Goal: Task Accomplishment & Management: Manage account settings

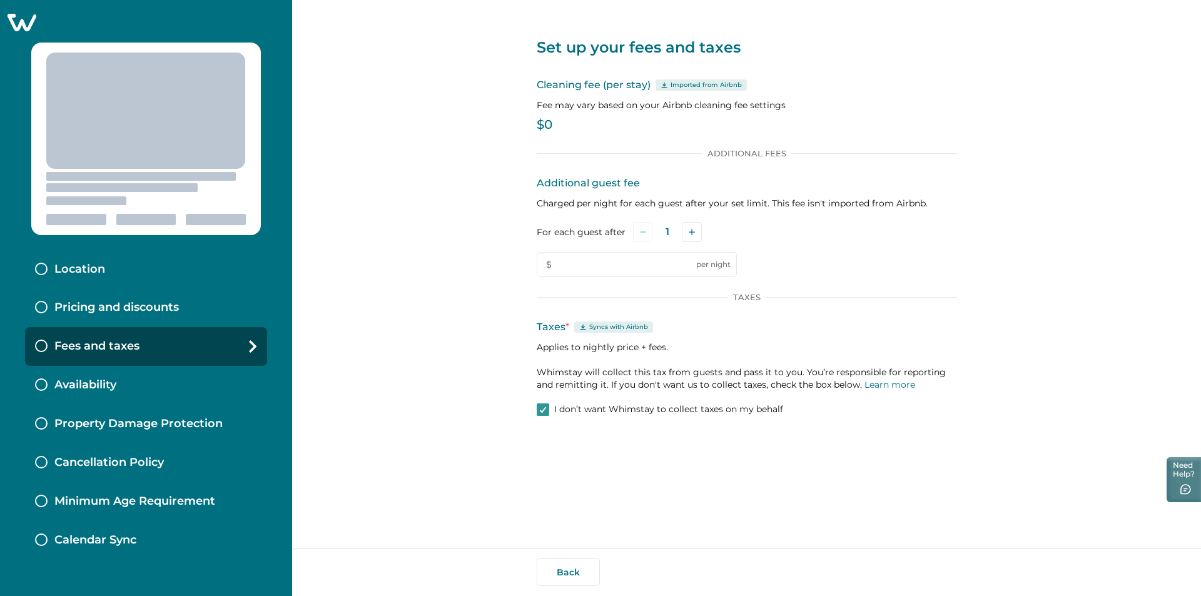
click at [29, 19] on icon at bounding box center [22, 23] width 29 height 18
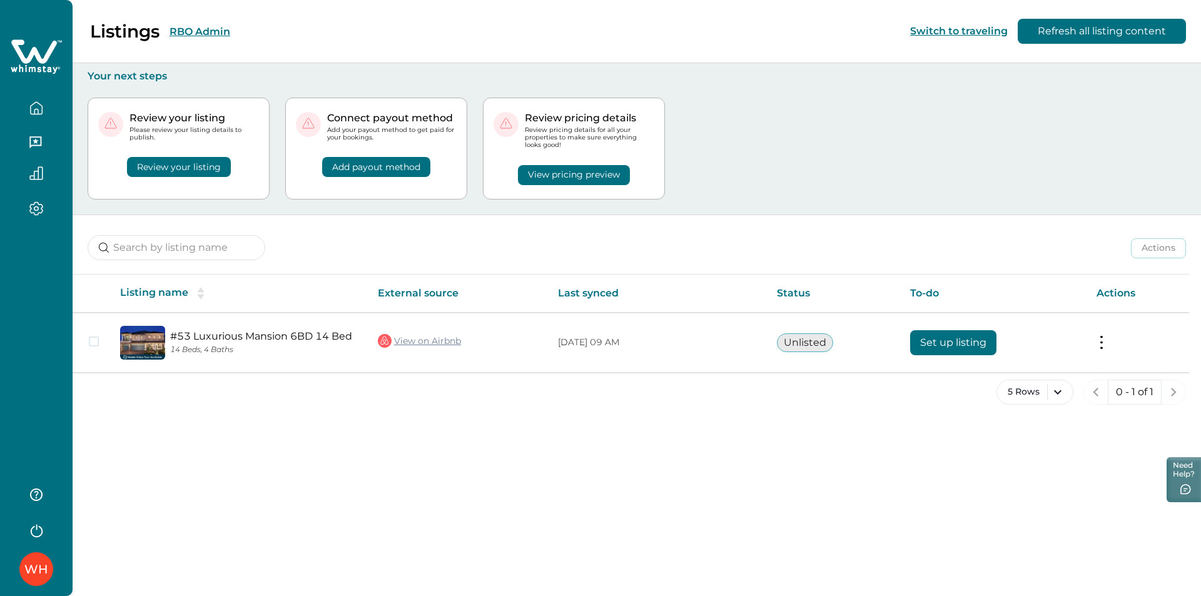
click at [36, 525] on icon "button" at bounding box center [36, 529] width 19 height 19
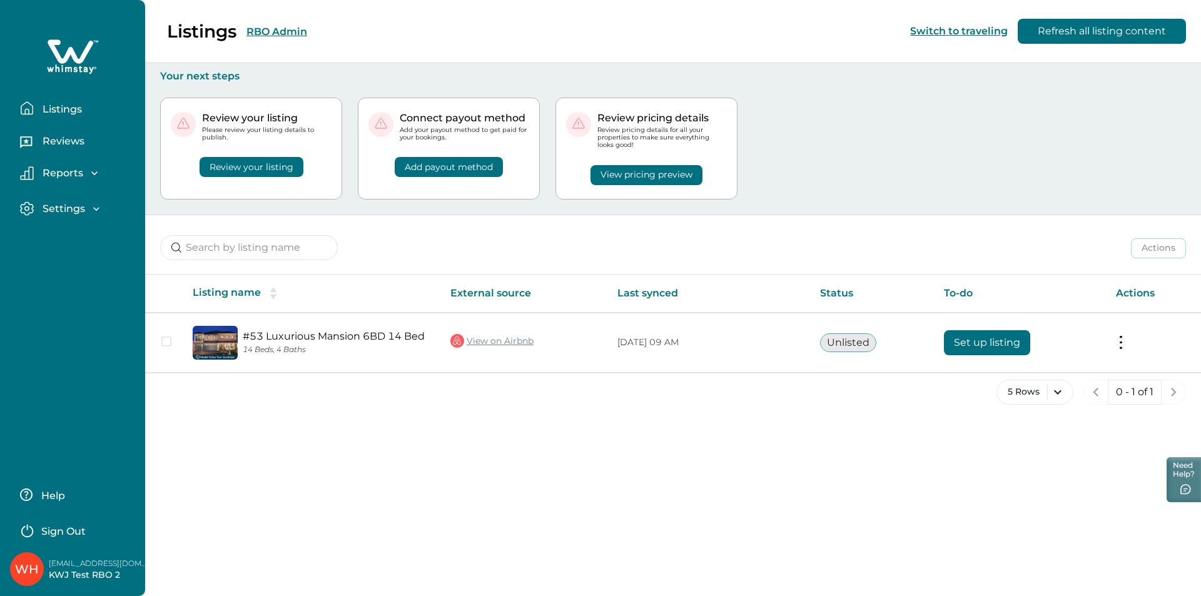
click at [61, 529] on p "Sign Out" at bounding box center [63, 531] width 44 height 13
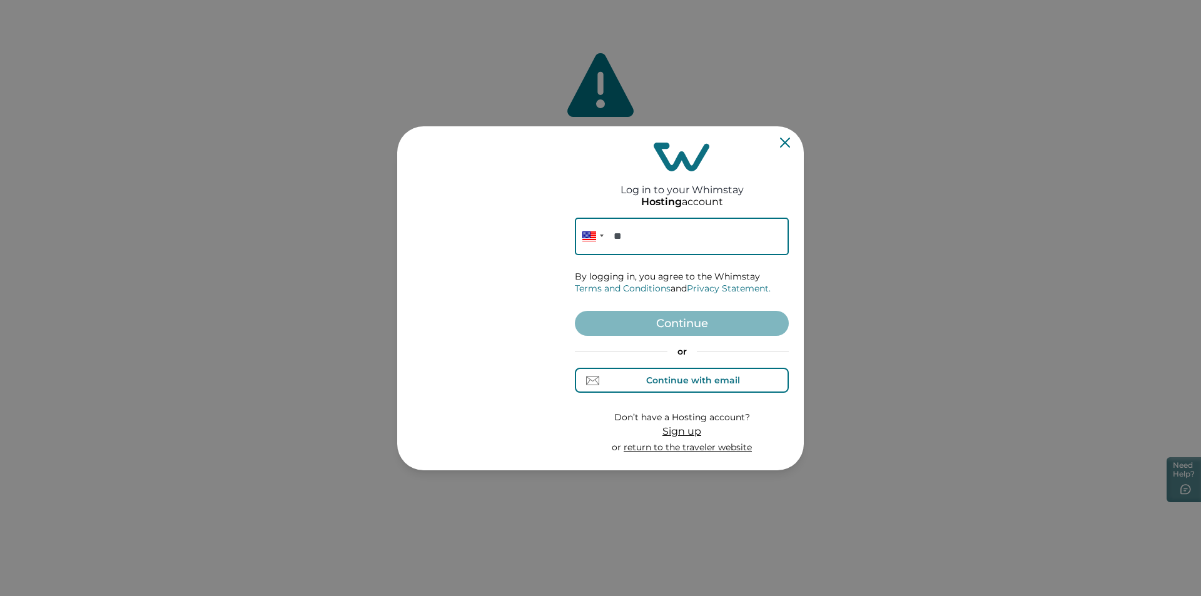
click at [700, 377] on div "Continue with email" at bounding box center [693, 380] width 94 height 10
click at [657, 242] on input at bounding box center [682, 237] width 214 height 38
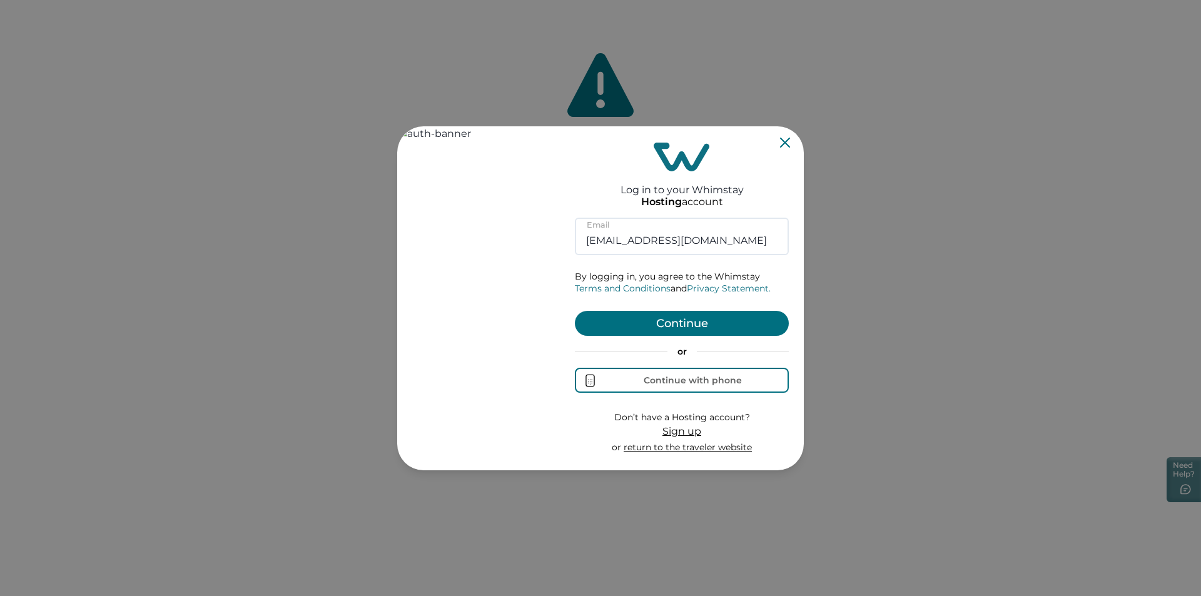
type input "rbo71@yopmail.com"
click at [694, 320] on button "Continue" at bounding box center [682, 323] width 214 height 25
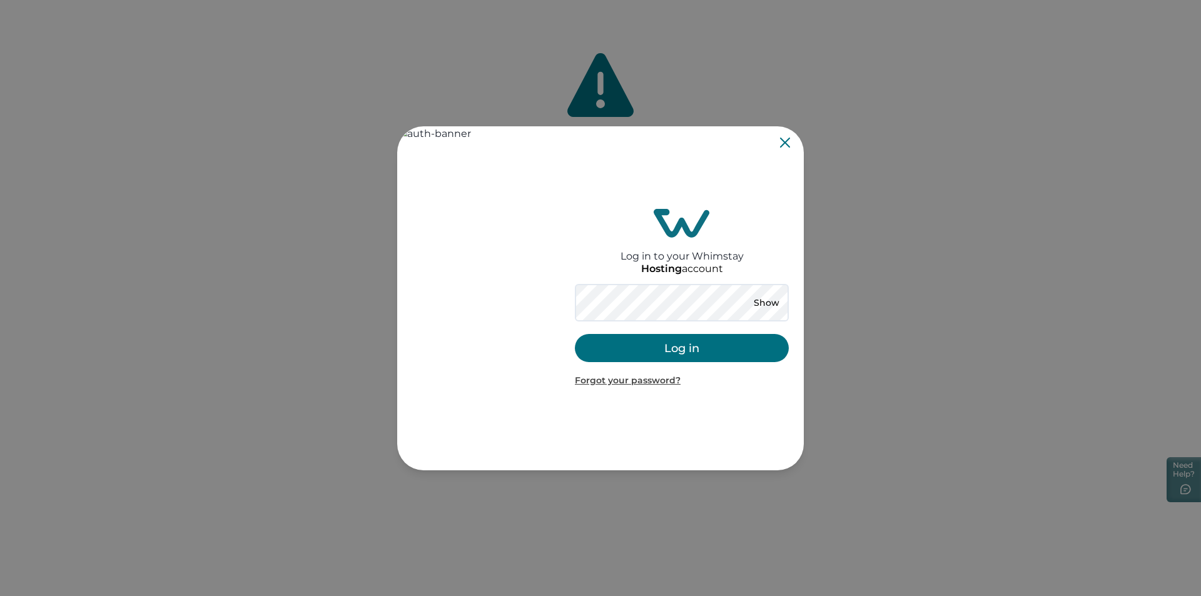
click at [674, 348] on button "Log in" at bounding box center [682, 348] width 214 height 28
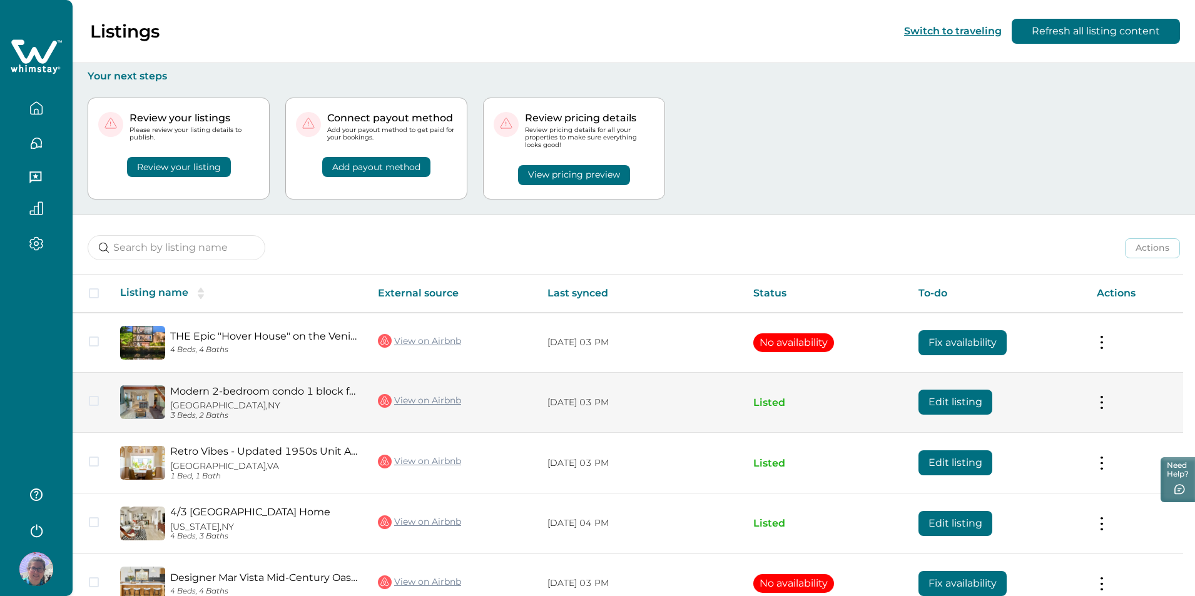
scroll to position [69, 0]
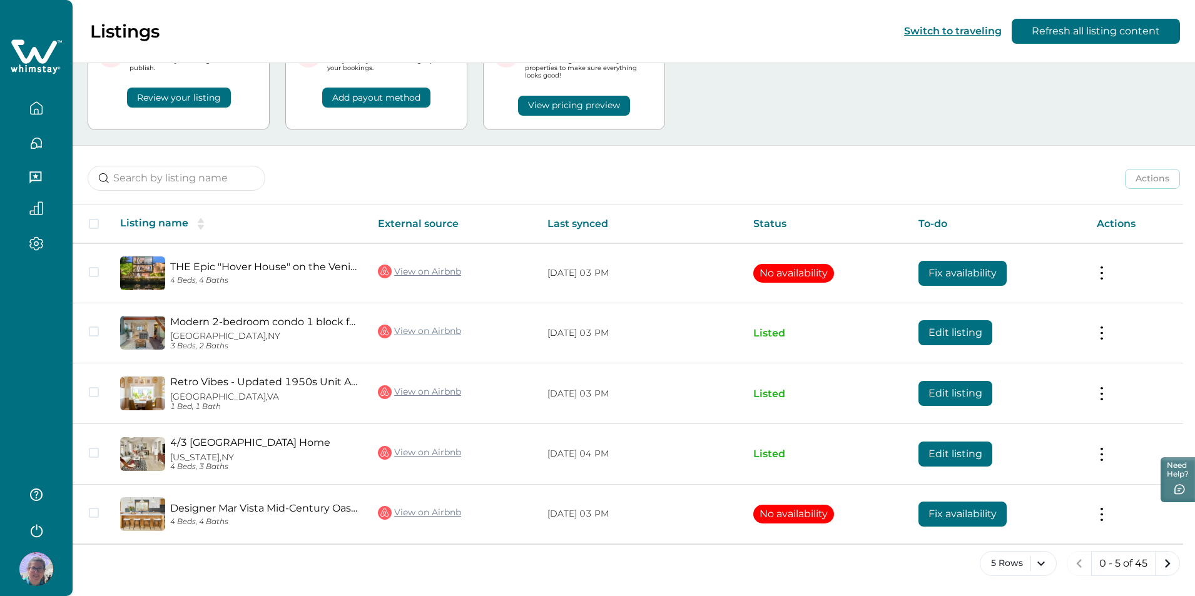
click at [41, 540] on button "button" at bounding box center [36, 529] width 50 height 25
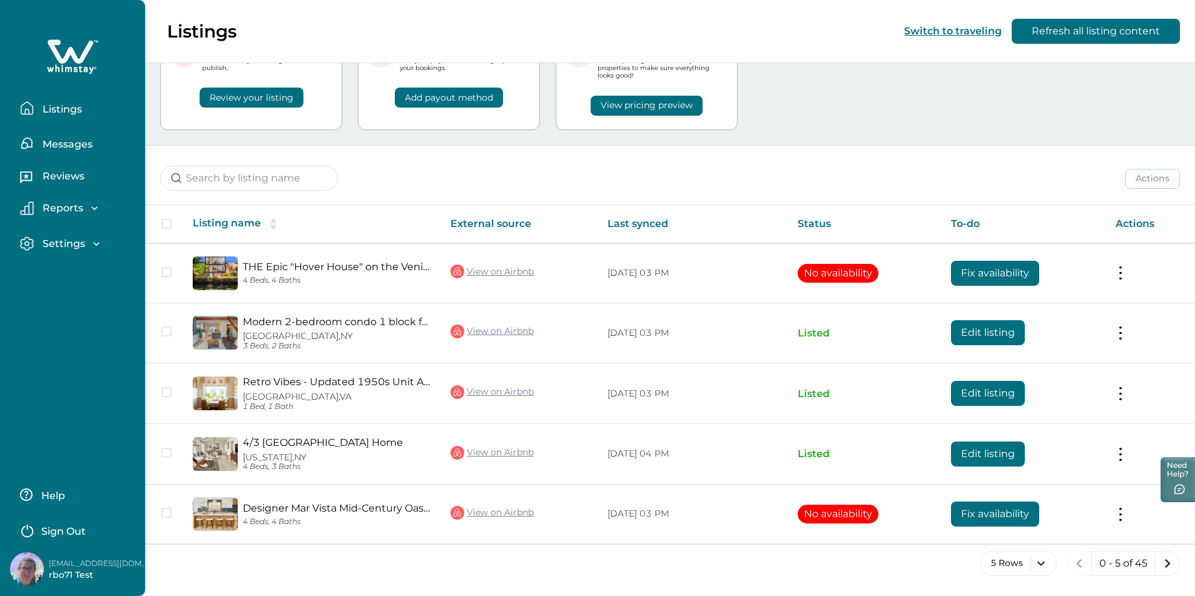
click at [58, 528] on p "Sign Out" at bounding box center [63, 531] width 44 height 13
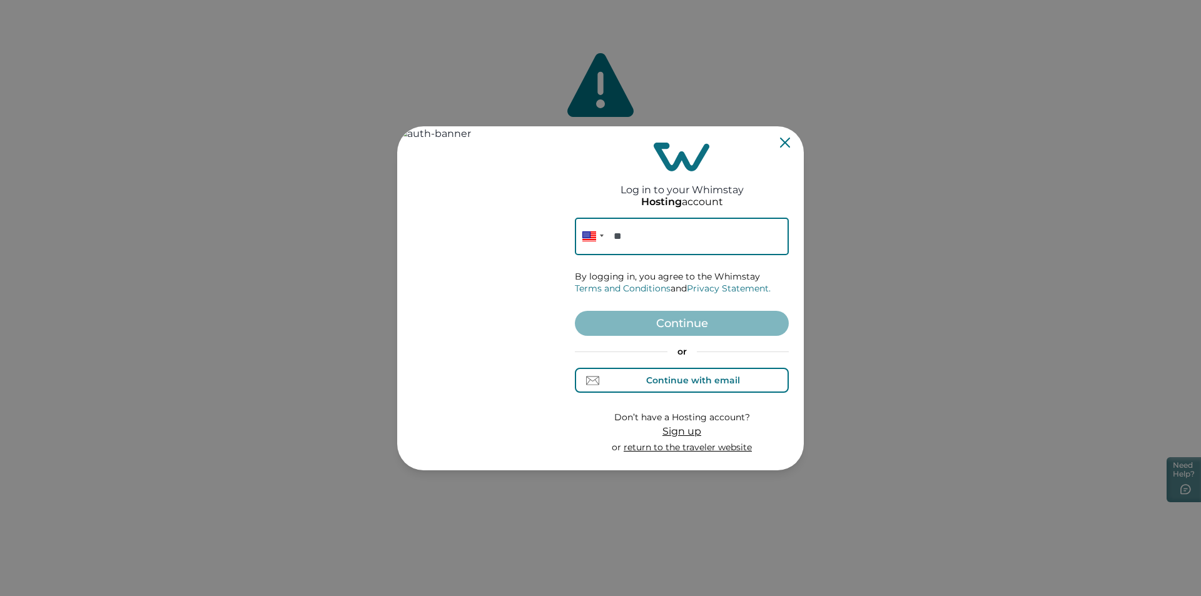
click at [680, 380] on div "Continue with email" at bounding box center [693, 380] width 94 height 10
click at [663, 245] on input at bounding box center [682, 237] width 214 height 38
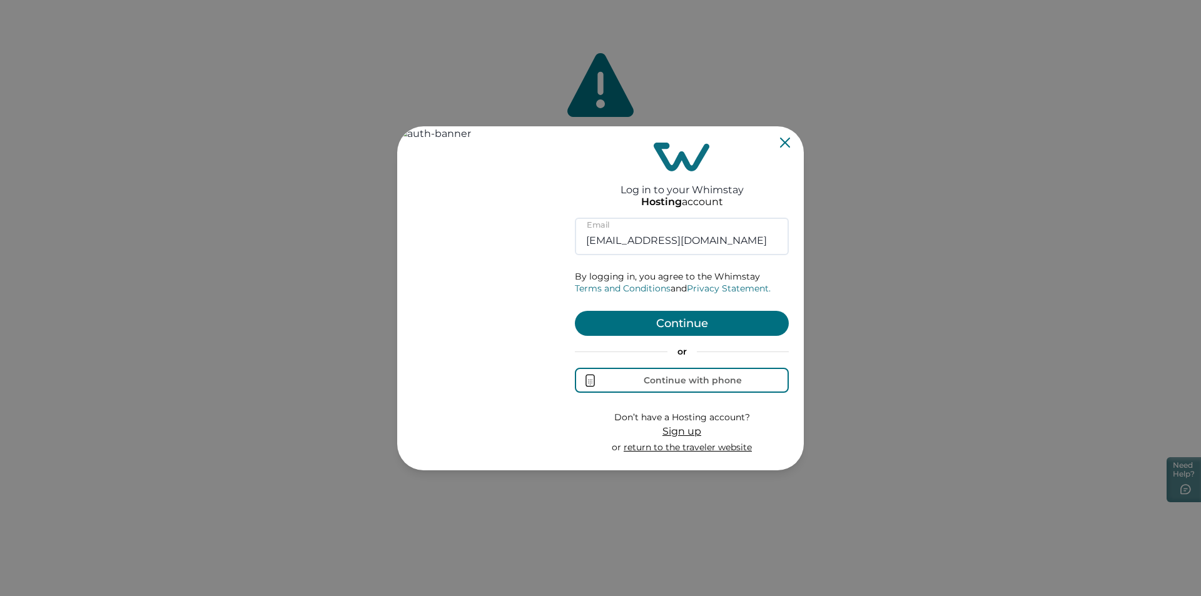
type input "rbo62@yopmail.com"
click at [668, 324] on button "Continue" at bounding box center [682, 323] width 214 height 25
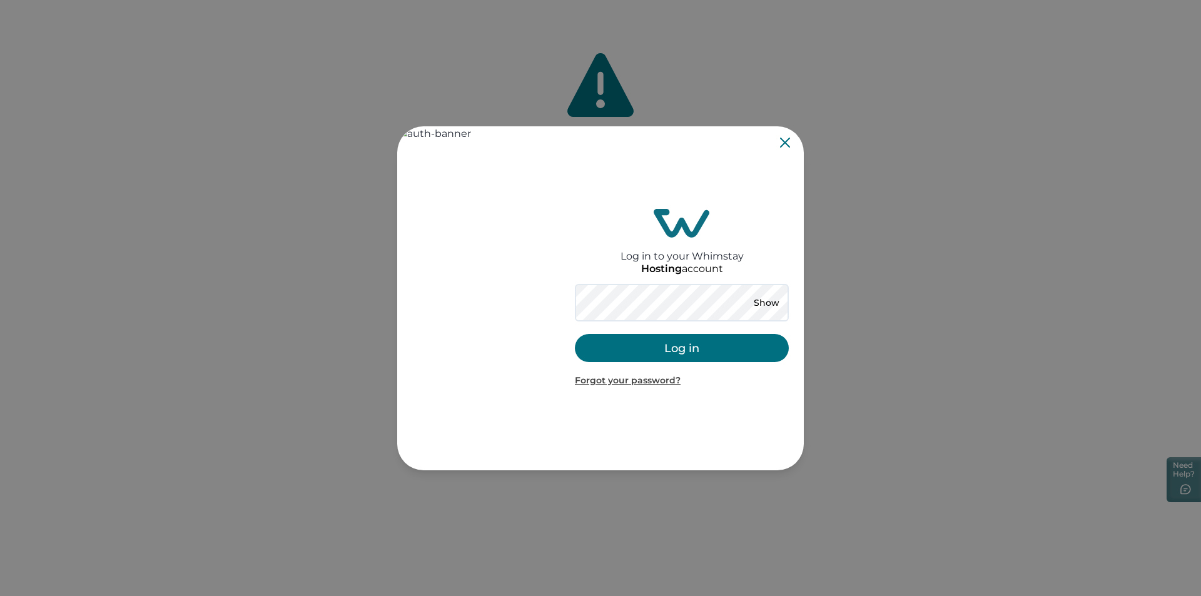
click at [666, 355] on button "Log in" at bounding box center [682, 348] width 214 height 28
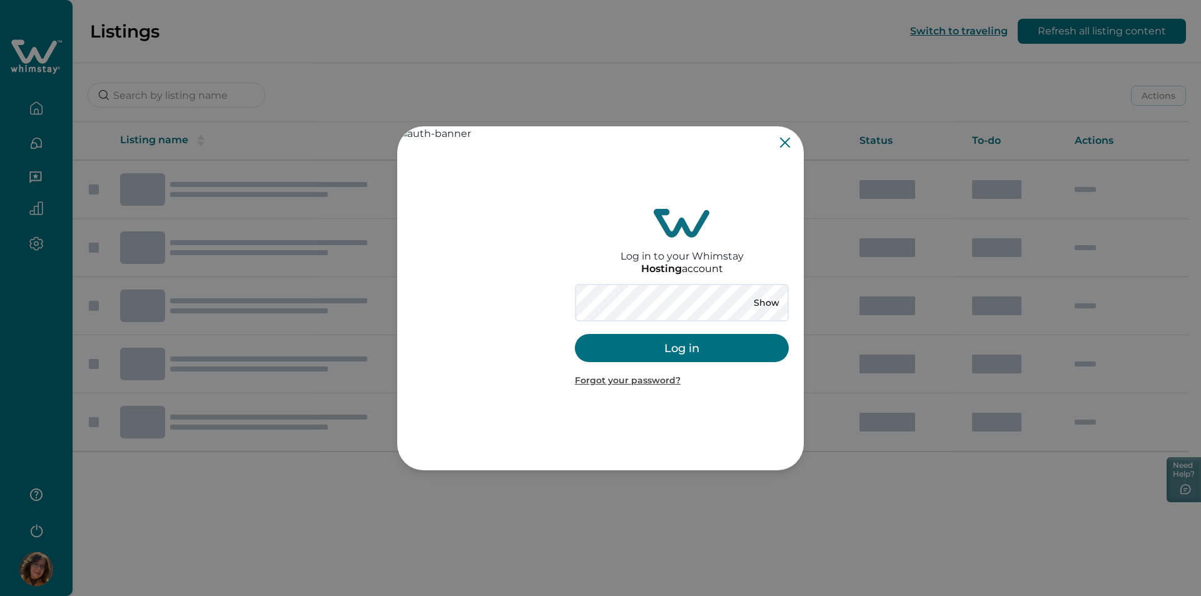
click at [784, 148] on div "Log in to your Whimstay Hosting account Show Log in Forgot your password?" at bounding box center [682, 298] width 214 height 334
click at [784, 141] on icon "Close" at bounding box center [785, 143] width 10 height 10
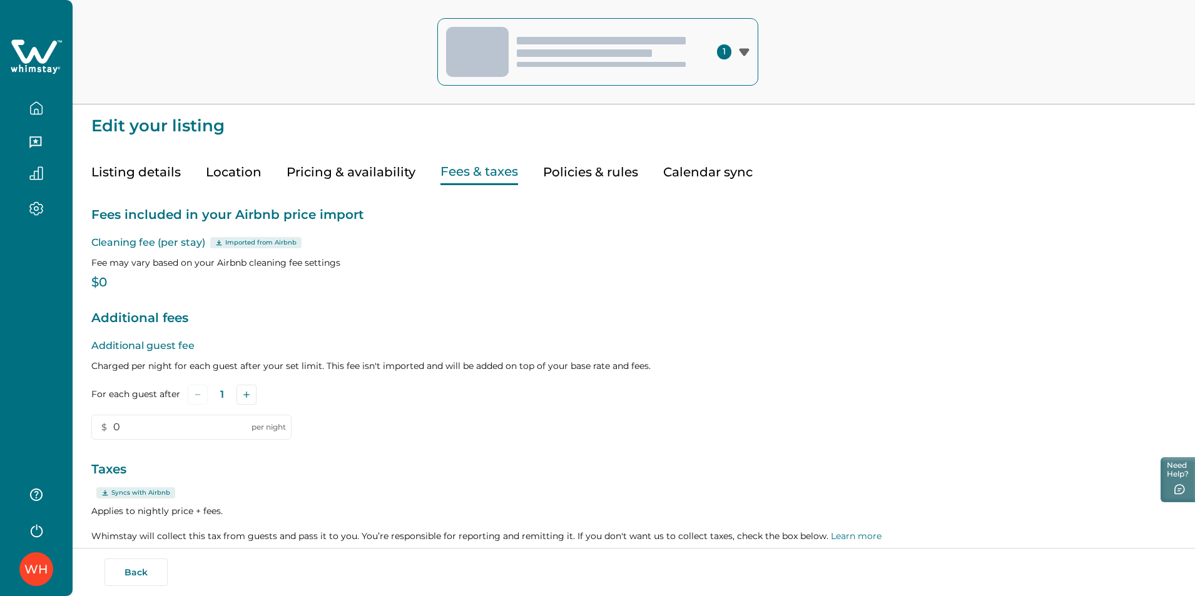
click at [34, 48] on icon at bounding box center [34, 51] width 46 height 24
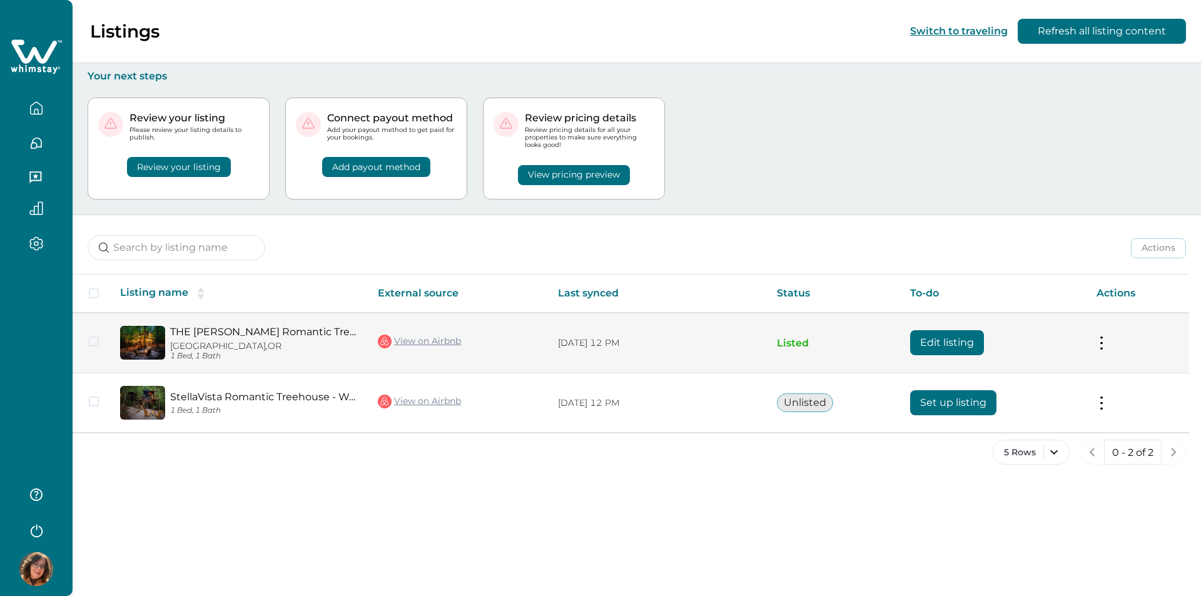
click at [933, 342] on button "Edit listing" at bounding box center [947, 342] width 74 height 25
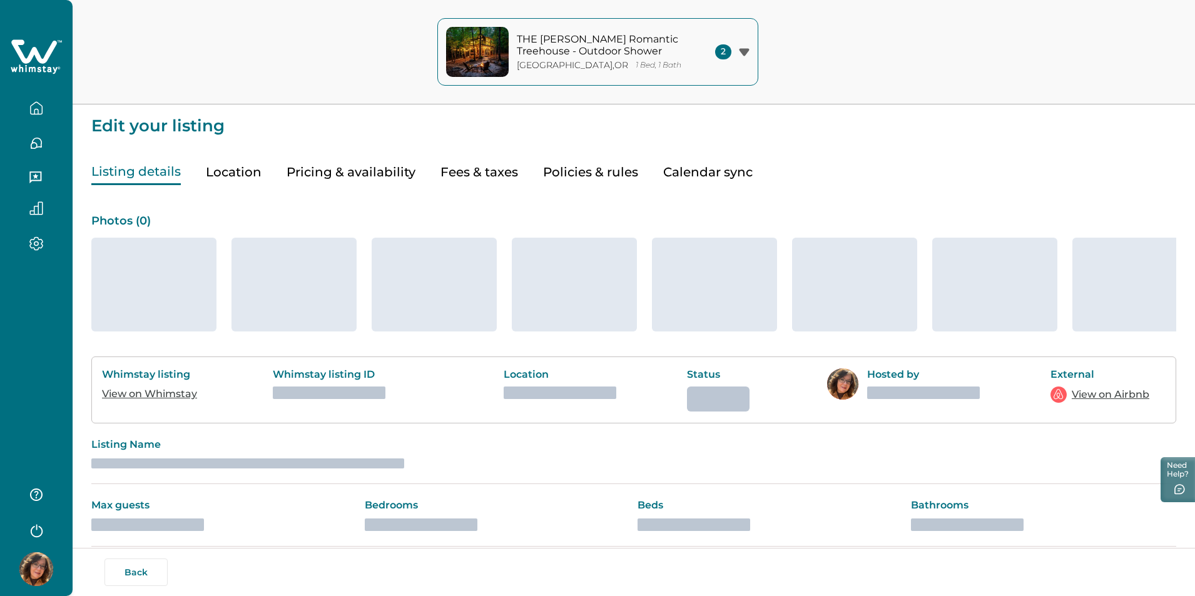
click at [384, 169] on button "Pricing & availability" at bounding box center [350, 173] width 129 height 26
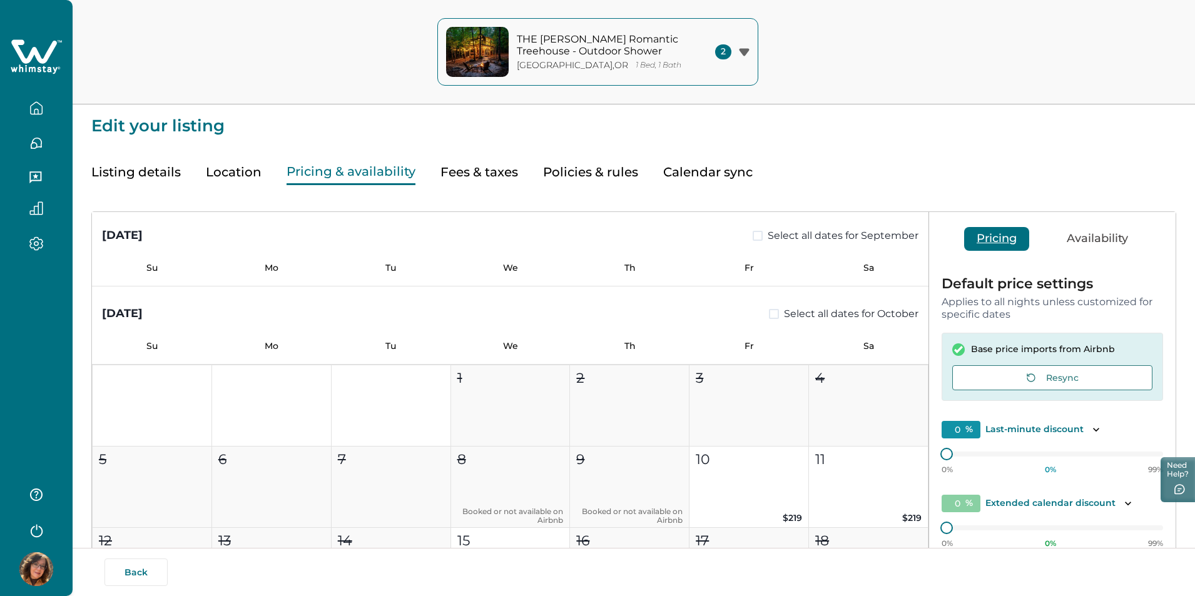
scroll to position [509, 0]
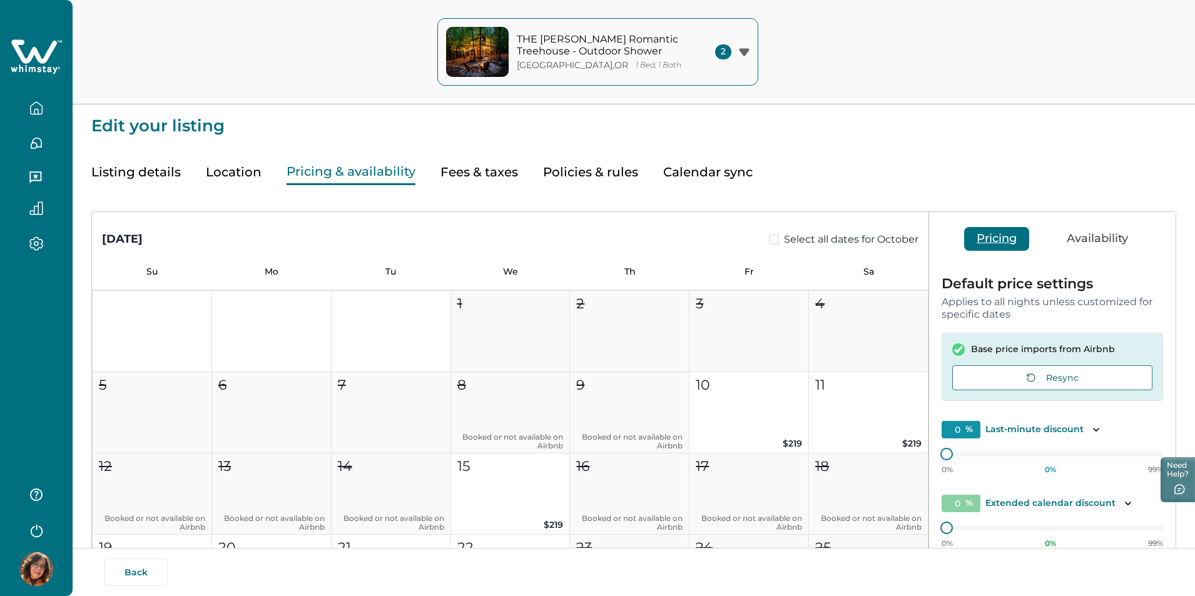
click at [460, 175] on button "Fees & taxes" at bounding box center [479, 173] width 78 height 26
type input "0"
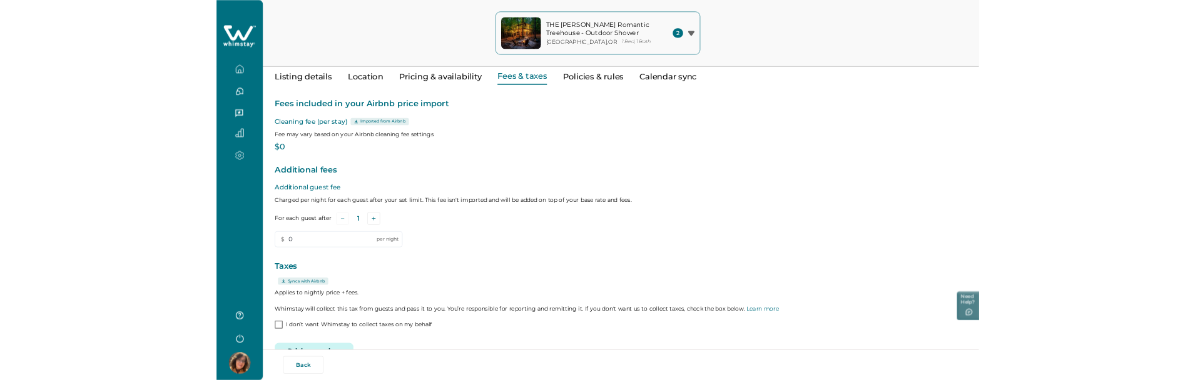
scroll to position [89, 0]
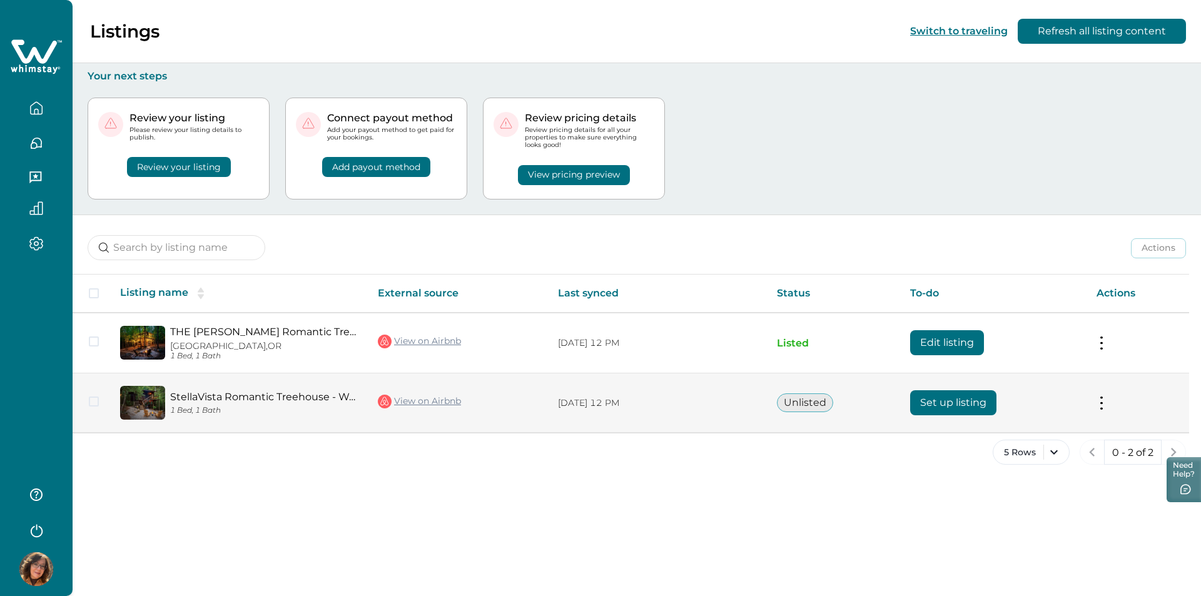
click at [934, 397] on button "Set up listing" at bounding box center [953, 402] width 86 height 25
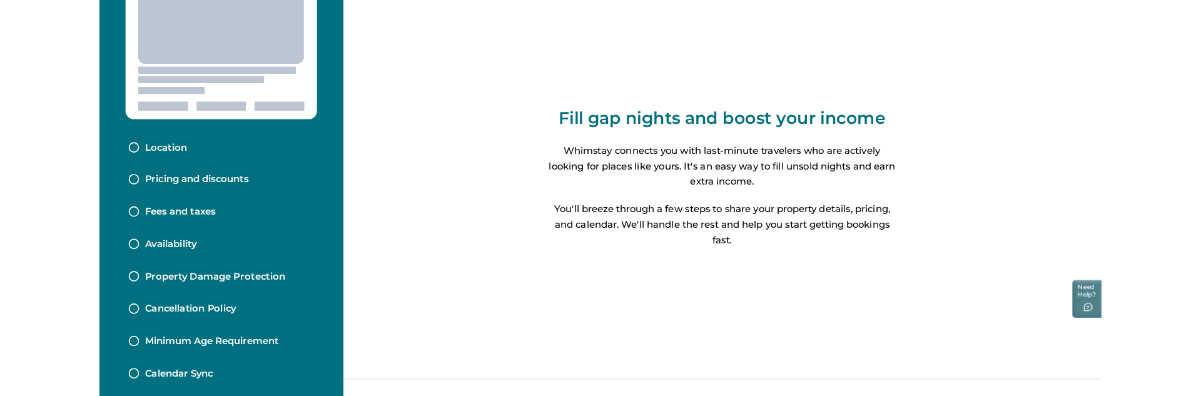
scroll to position [98, 0]
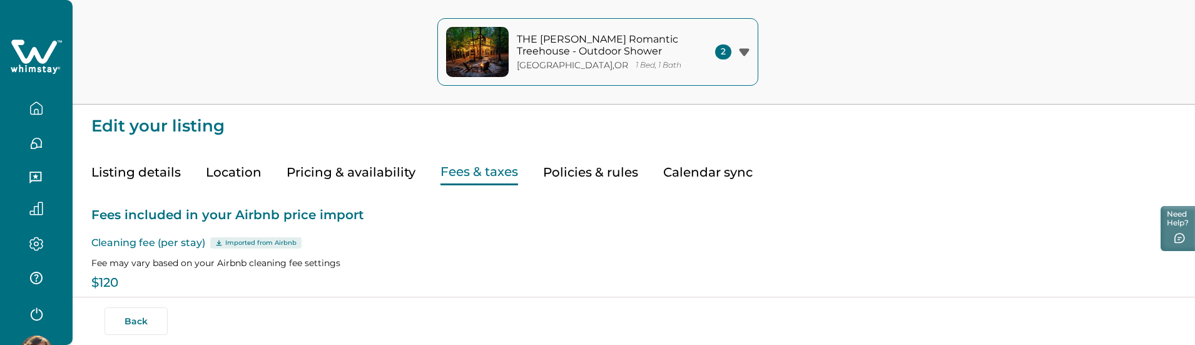
type input "10"
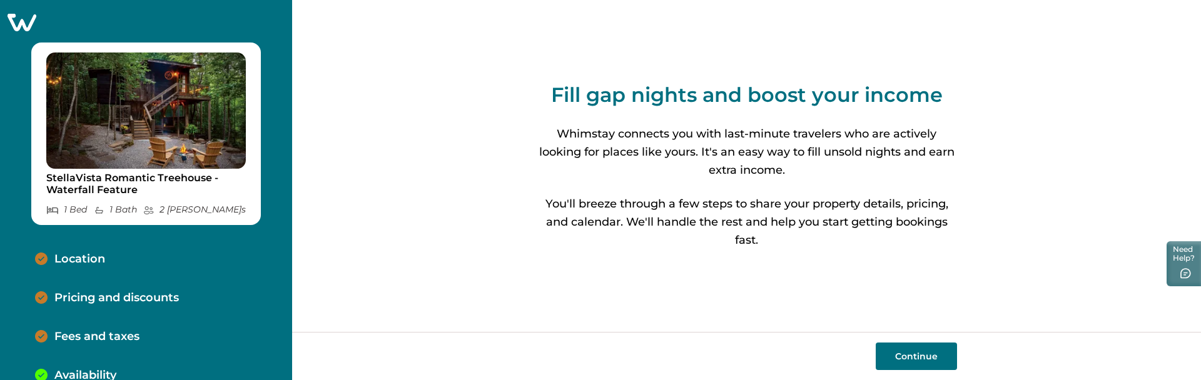
click at [905, 352] on button "Continue" at bounding box center [916, 357] width 81 height 28
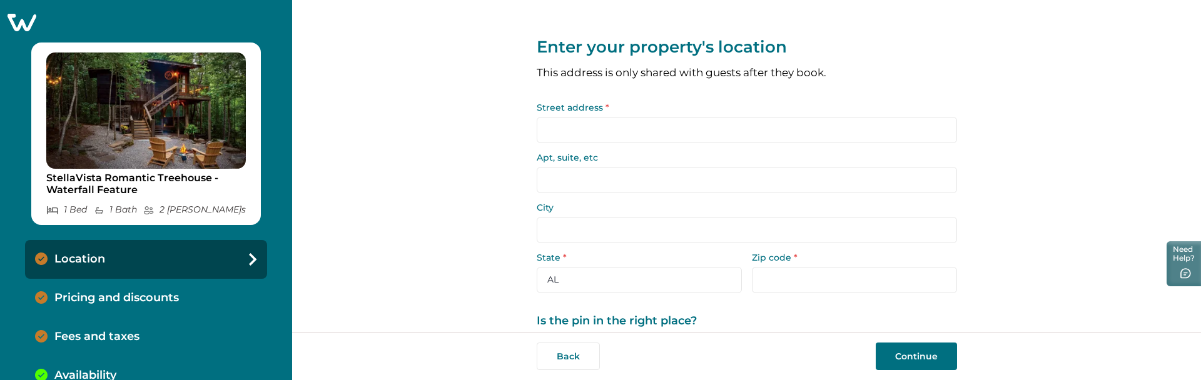
click at [134, 327] on div "Fees and taxes" at bounding box center [146, 337] width 242 height 39
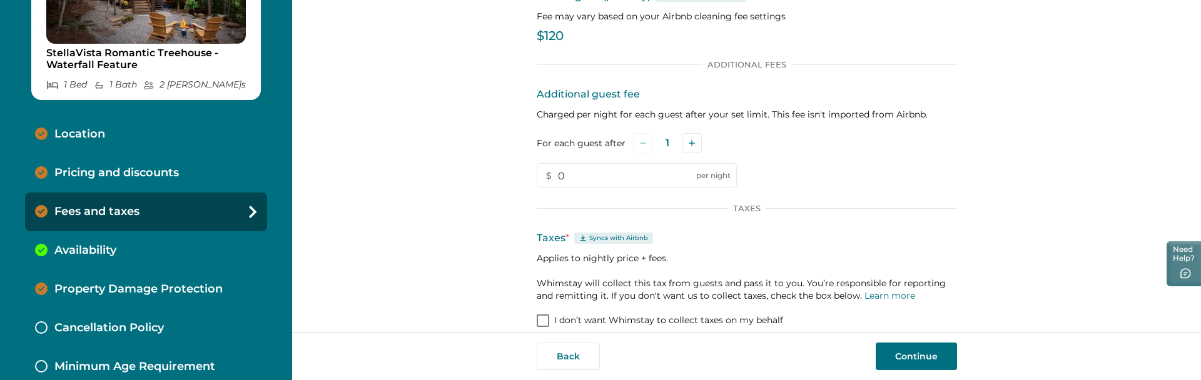
scroll to position [104, 0]
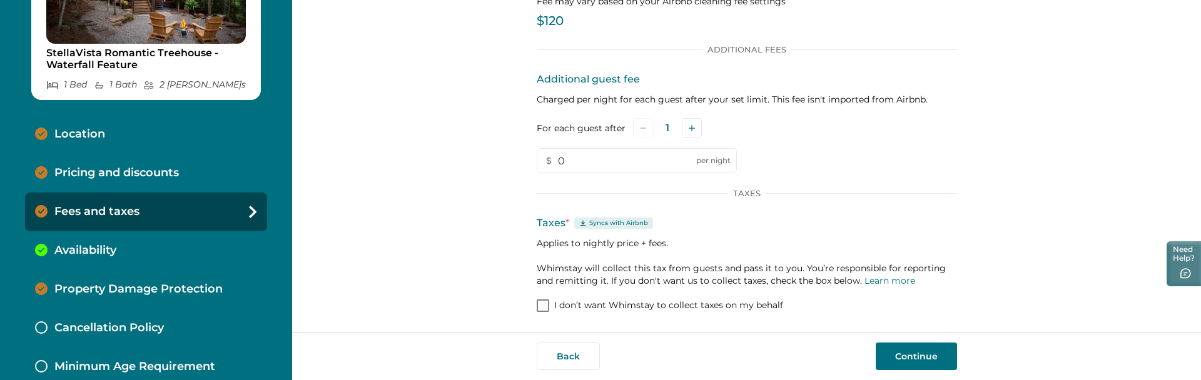
click at [537, 305] on span at bounding box center [543, 306] width 13 height 13
click at [539, 302] on div at bounding box center [543, 306] width 8 height 10
click at [539, 305] on span at bounding box center [543, 306] width 13 height 13
